Goal: Task Accomplishment & Management: Manage account settings

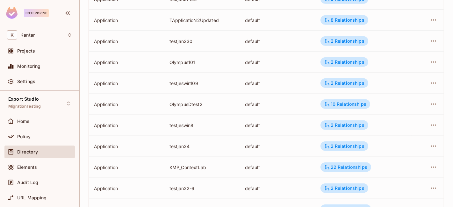
scroll to position [386, 0]
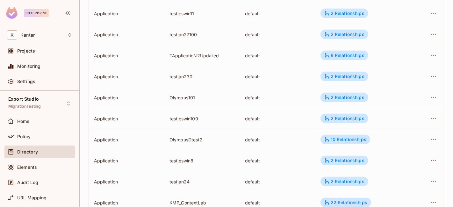
click at [176, 96] on div "Olympus101" at bounding box center [201, 98] width 65 height 6
copy div "Olympus101"
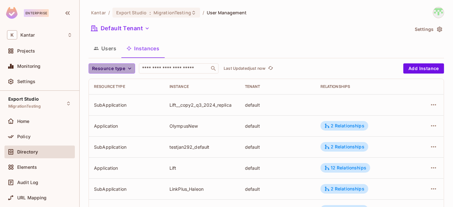
click at [115, 66] on span "Resource type" at bounding box center [108, 69] width 33 height 8
click at [112, 80] on span "Application" at bounding box center [110, 83] width 32 height 6
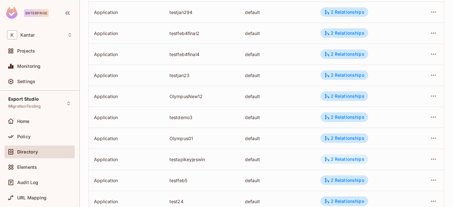
scroll to position [237, 0]
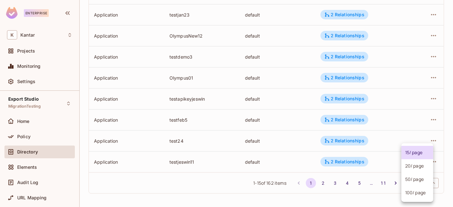
drag, startPoint x: 416, startPoint y: 179, endPoint x: 415, endPoint y: 182, distance: 4.3
click at [416, 180] on body "Enterprise K Kantar Projects Monitoring Settings Export Studio MigrationTesting…" at bounding box center [226, 103] width 453 height 207
click at [413, 192] on li "100 / page" at bounding box center [417, 192] width 32 height 13
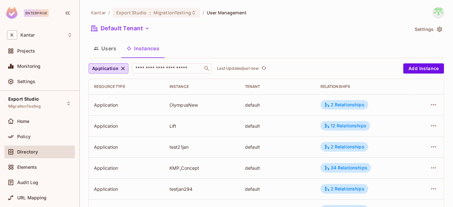
scroll to position [1514, 0]
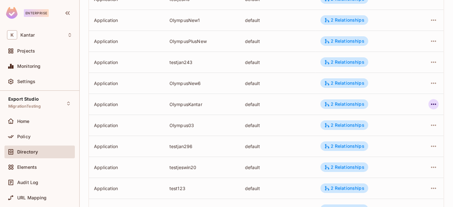
click at [429, 104] on icon "button" at bounding box center [433, 104] width 8 height 8
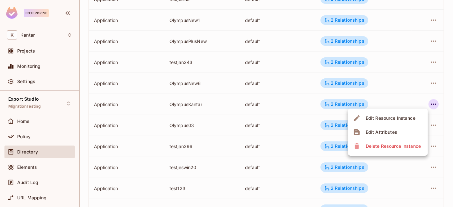
click at [405, 134] on li "Edit Attributes" at bounding box center [388, 132] width 80 height 14
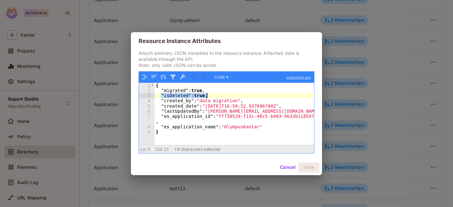
drag, startPoint x: 160, startPoint y: 97, endPoint x: 241, endPoint y: 96, distance: 81.8
click at [241, 96] on div "{ "migrated" : true , "isDeleted" : true , "created_by" : "data migration" , "c…" at bounding box center [234, 119] width 160 height 73
click at [241, 96] on div "{ "migrated" : true , "isDeleted" : true , "created_by" : "data migration" , "c…" at bounding box center [234, 114] width 160 height 62
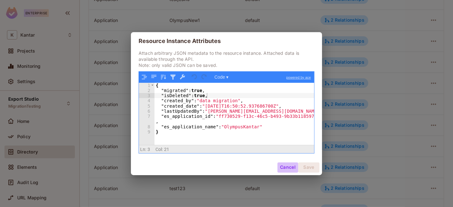
click at [290, 168] on button "Cancel" at bounding box center [287, 167] width 21 height 10
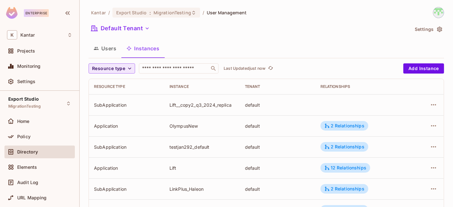
click at [116, 68] on span "Resource type" at bounding box center [108, 69] width 33 height 8
drag, startPoint x: 115, startPoint y: 84, endPoint x: 189, endPoint y: 99, distance: 76.0
click at [117, 84] on span "Application" at bounding box center [110, 83] width 32 height 6
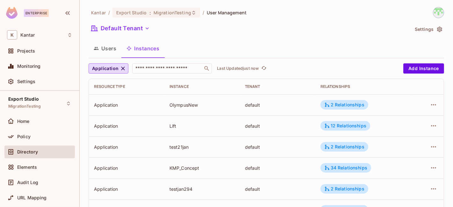
scroll to position [237, 0]
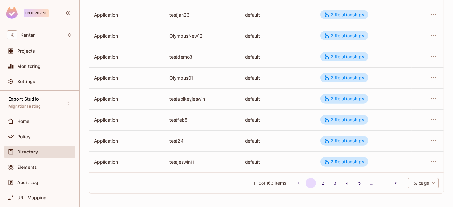
click at [413, 177] on body "Enterprise K Kantar Projects Monitoring Settings Export Studio MigrationTesting…" at bounding box center [226, 103] width 453 height 207
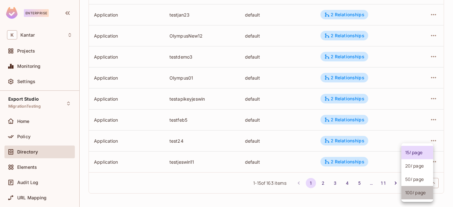
click at [408, 197] on li "100 / page" at bounding box center [417, 192] width 32 height 13
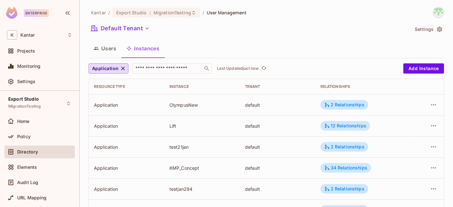
scroll to position [1199, 0]
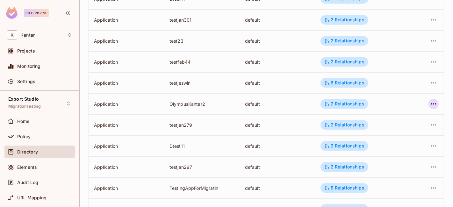
click at [429, 104] on icon "button" at bounding box center [433, 104] width 8 height 8
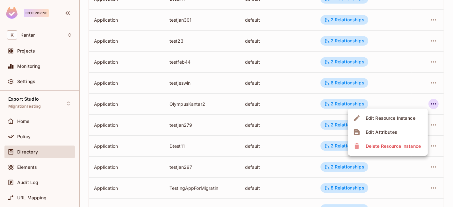
click at [403, 127] on li "Edit Attributes" at bounding box center [388, 132] width 80 height 14
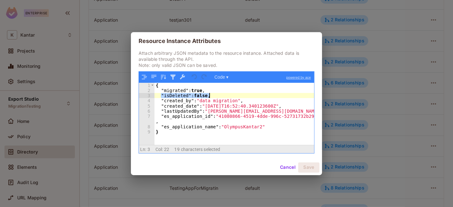
drag, startPoint x: 161, startPoint y: 97, endPoint x: 235, endPoint y: 95, distance: 73.9
click at [235, 95] on div "{ "migrated" : true , "isDeleted" : false , "created_by" : "data migration" , "…" at bounding box center [234, 119] width 160 height 73
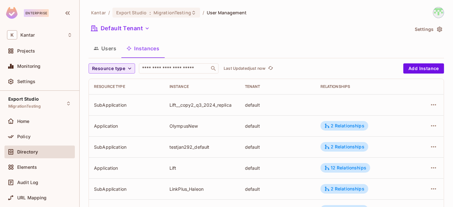
click at [124, 70] on button "Resource type" at bounding box center [112, 68] width 46 height 10
click at [117, 86] on li "Application" at bounding box center [110, 83] width 43 height 14
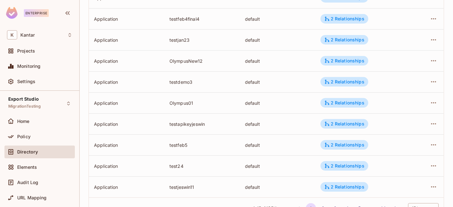
scroll to position [237, 0]
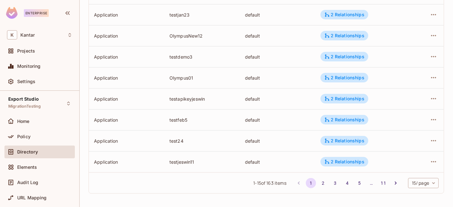
click at [413, 178] on body "Enterprise K Kantar Projects Monitoring Settings Export Studio MigrationTesting…" at bounding box center [226, 103] width 453 height 207
drag, startPoint x: 409, startPoint y: 192, endPoint x: 393, endPoint y: 187, distance: 17.3
click at [409, 192] on li "100 / page" at bounding box center [417, 192] width 32 height 13
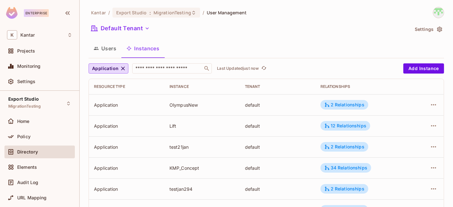
scroll to position [1199, 0]
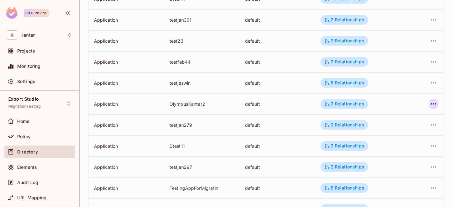
click at [429, 106] on icon "button" at bounding box center [433, 104] width 8 height 8
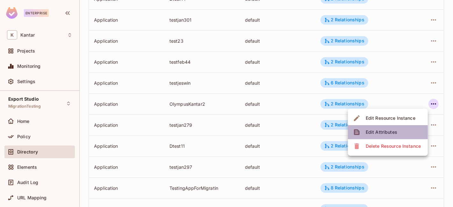
click at [378, 132] on div "Edit Attributes" at bounding box center [381, 132] width 32 height 6
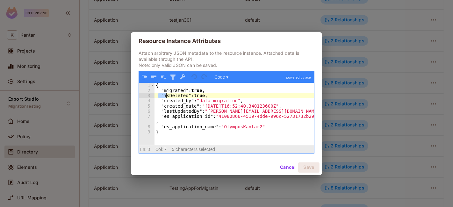
drag, startPoint x: 159, startPoint y: 95, endPoint x: 211, endPoint y: 109, distance: 53.4
click at [217, 103] on div "{ "migrated" : true , "isDeleted" : true , "created_by" : "data migration" , "c…" at bounding box center [234, 119] width 160 height 73
